Goal: Use online tool/utility: Utilize a website feature to perform a specific function

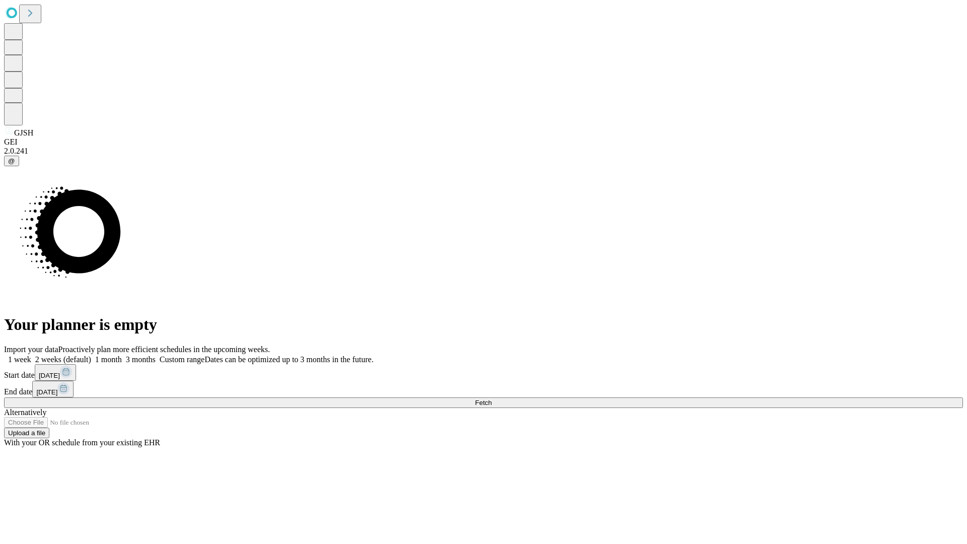
click at [492, 399] on span "Fetch" at bounding box center [483, 403] width 17 height 8
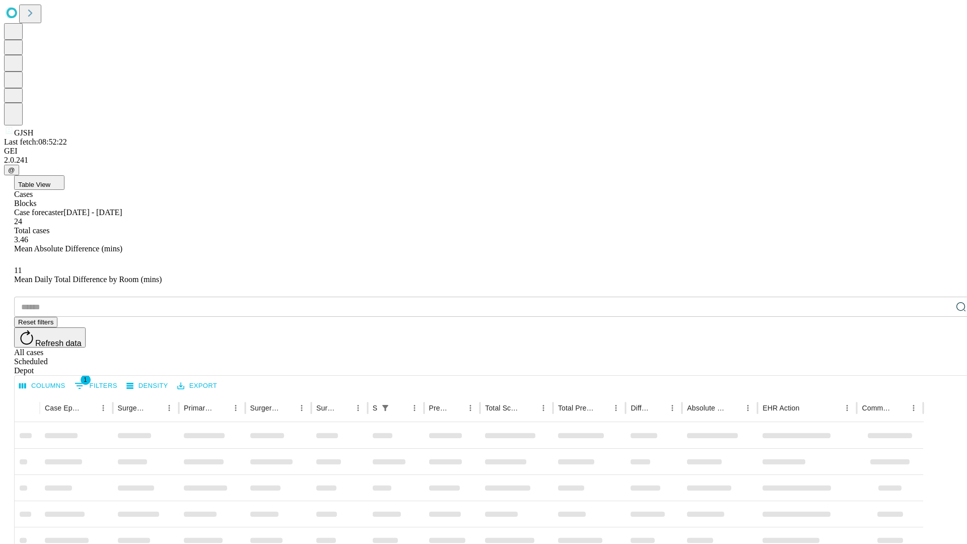
click at [50, 181] on span "Table View" at bounding box center [34, 185] width 32 height 8
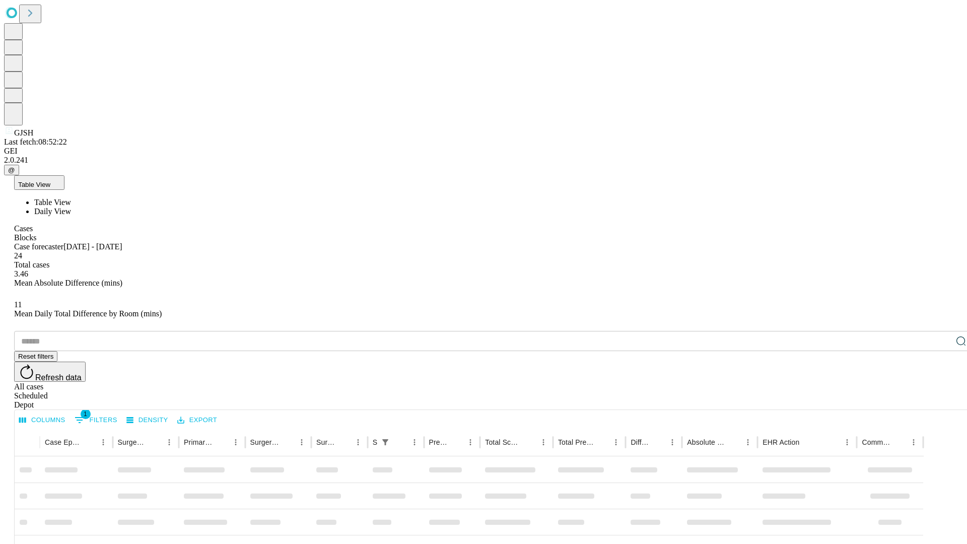
click at [71, 207] on span "Daily View" at bounding box center [52, 211] width 37 height 9
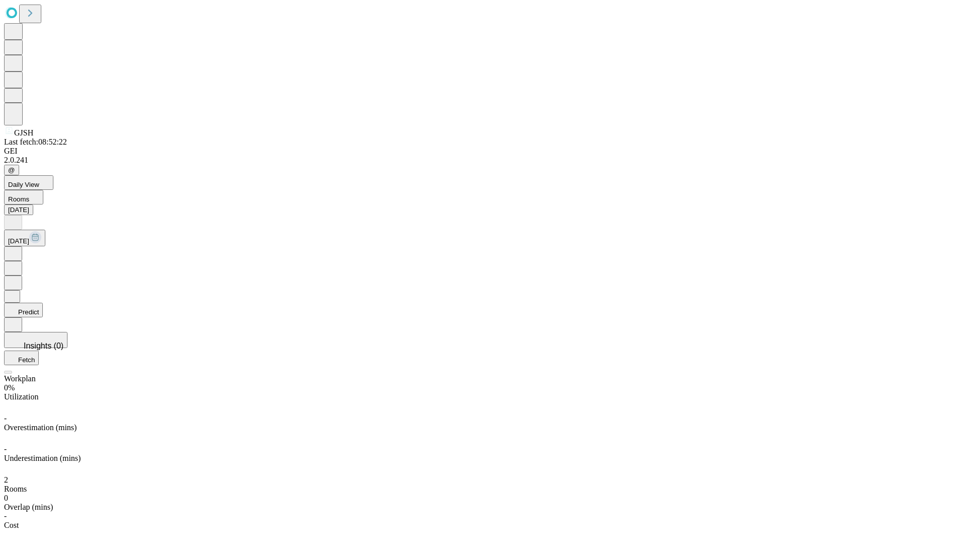
click at [43, 303] on button "Predict" at bounding box center [23, 310] width 39 height 15
